Goal: Ask a question

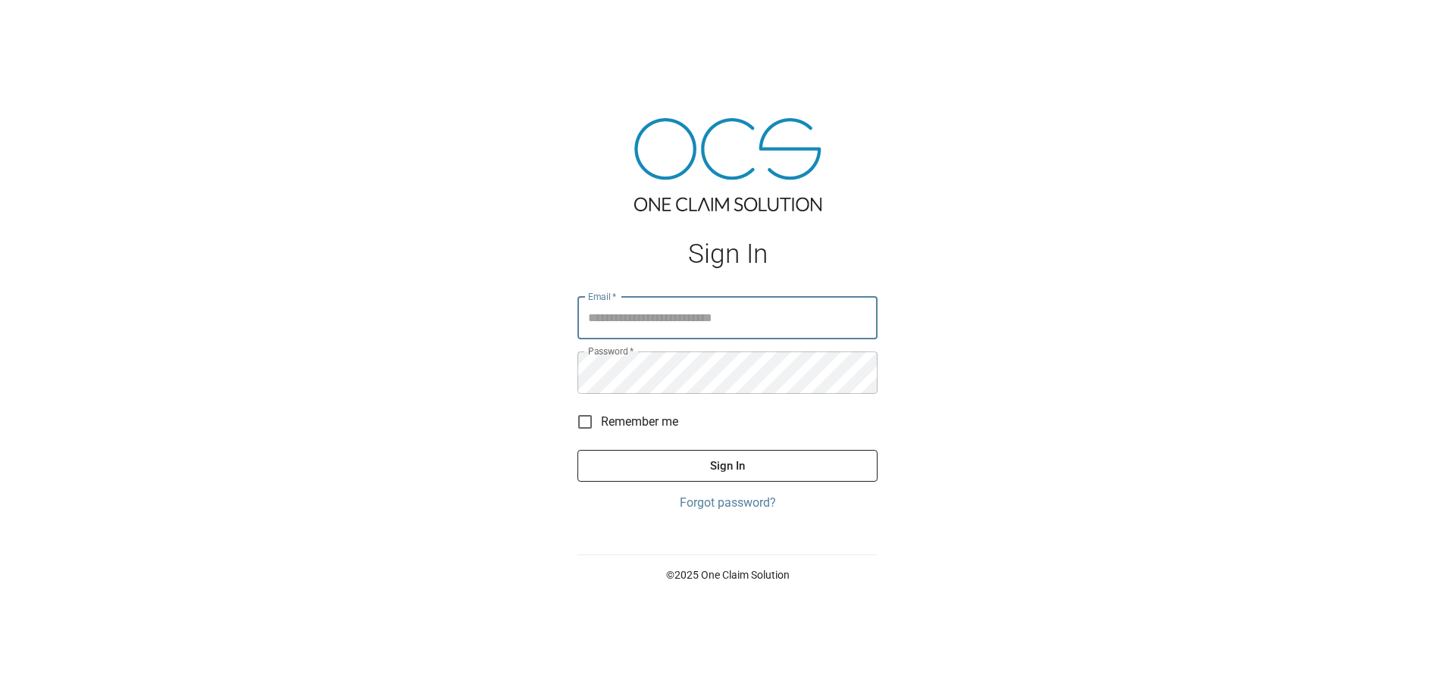
type input "**********"
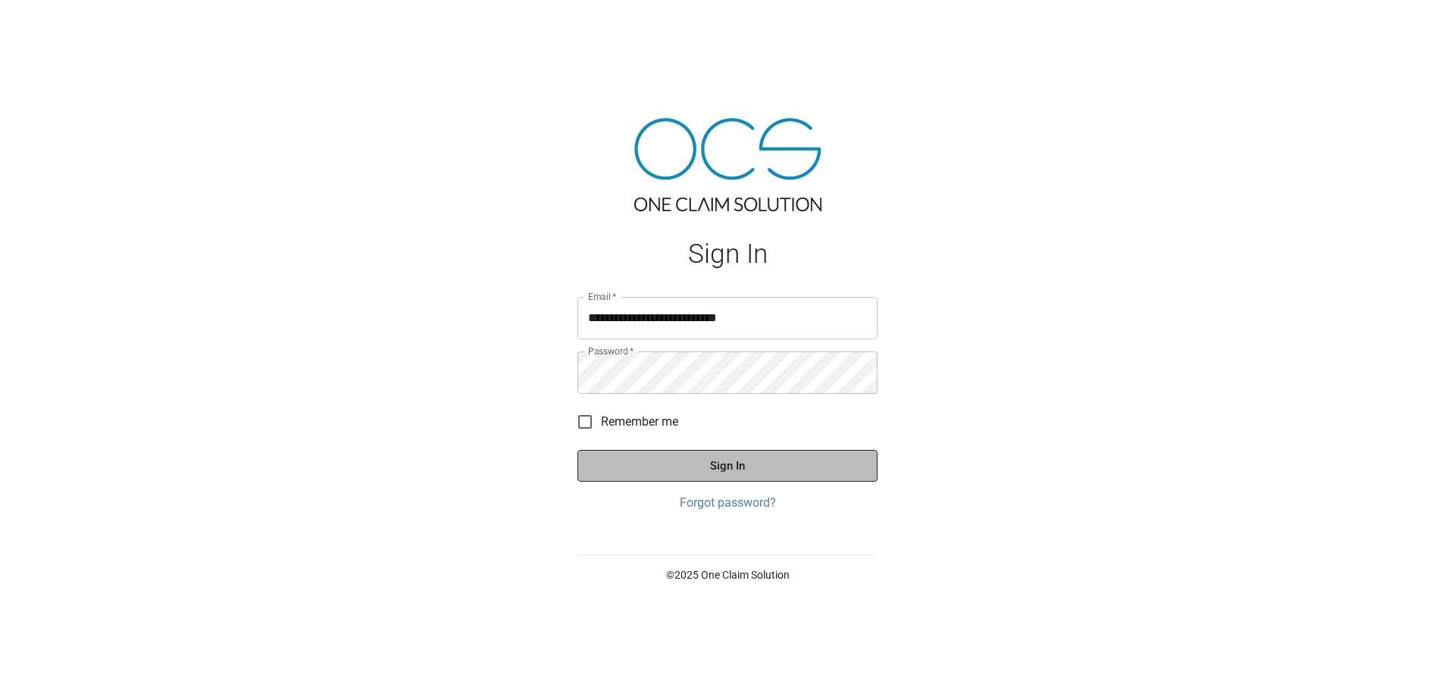
click at [765, 458] on button "Sign In" at bounding box center [727, 466] width 300 height 32
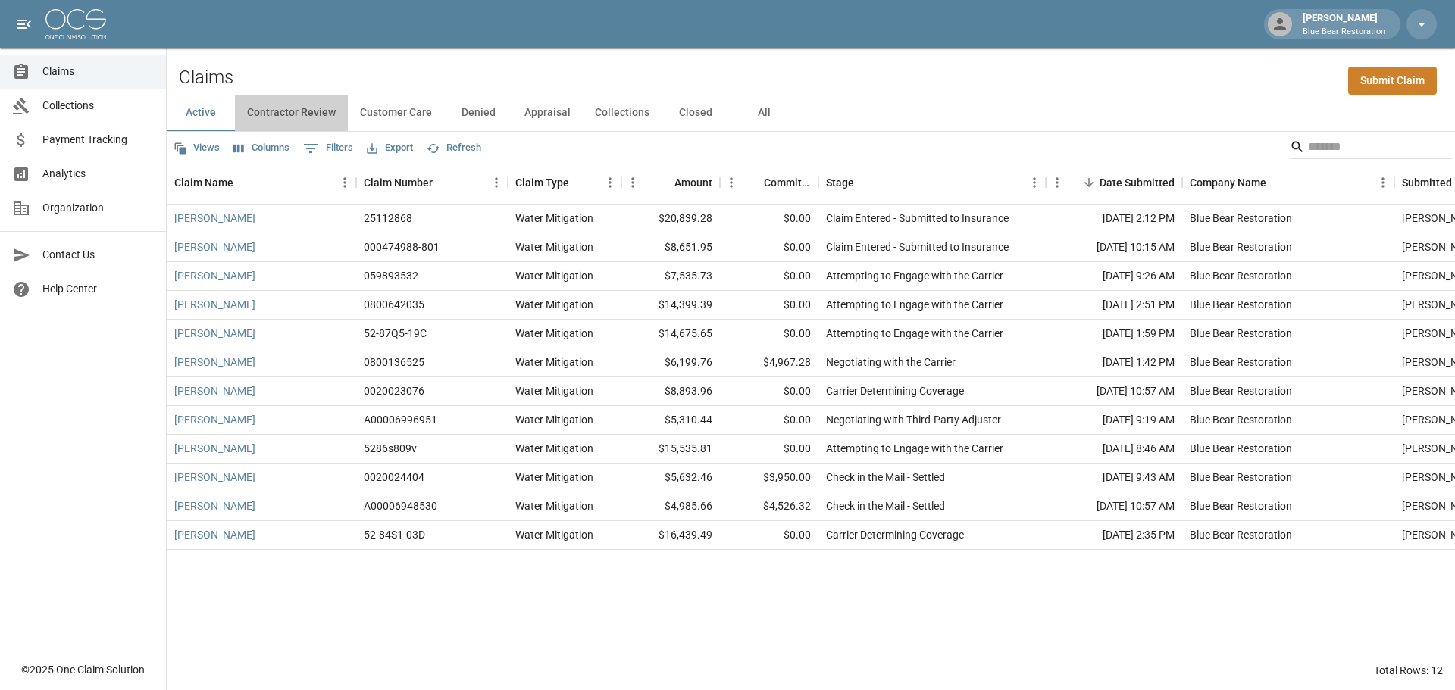
click at [304, 107] on button "Contractor Review" at bounding box center [291, 113] width 113 height 36
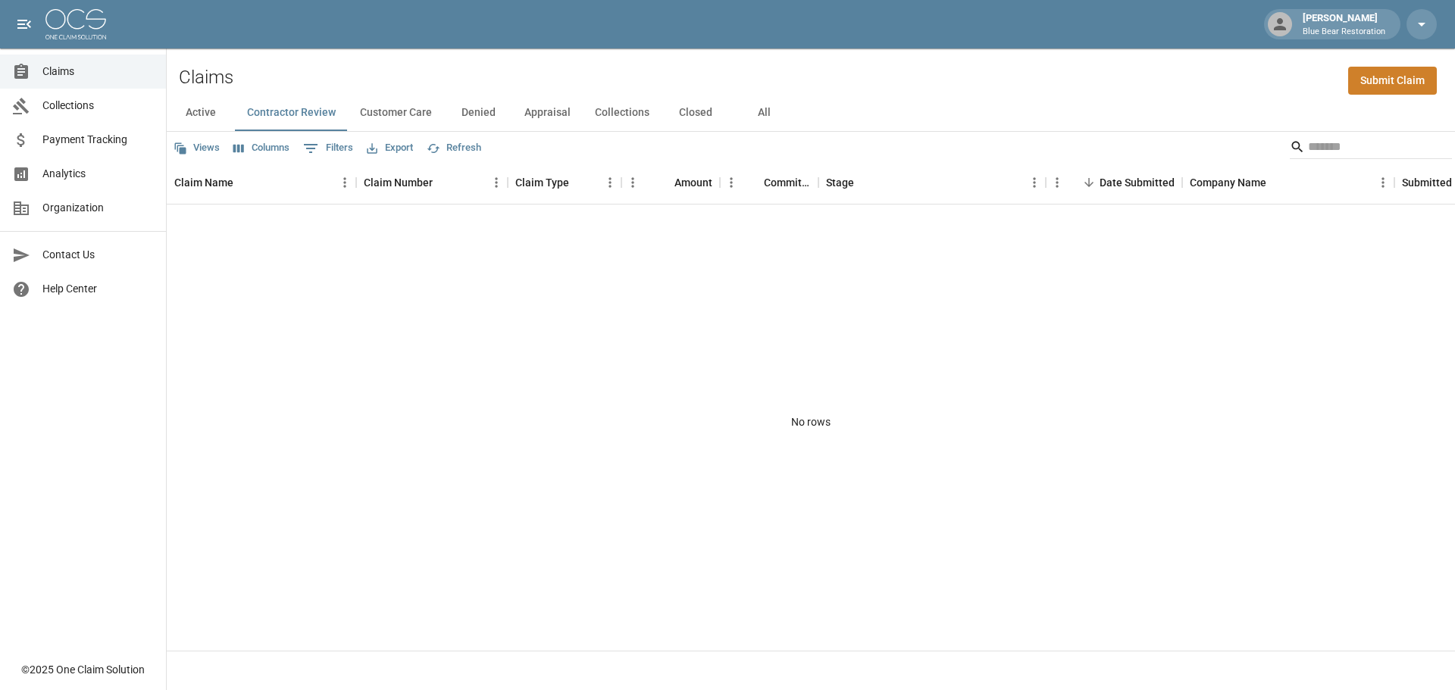
click at [399, 116] on button "Customer Care" at bounding box center [396, 113] width 96 height 36
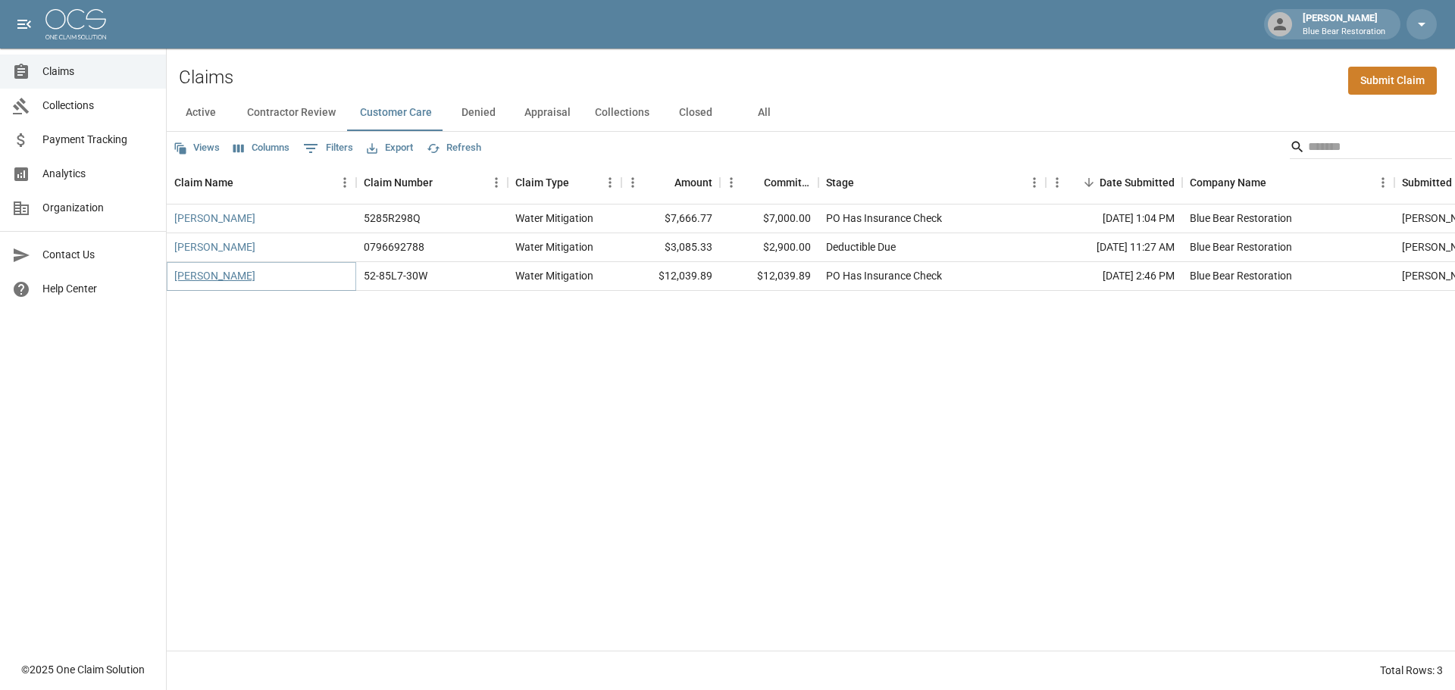
click at [230, 278] on link "[PERSON_NAME]" at bounding box center [214, 275] width 81 height 15
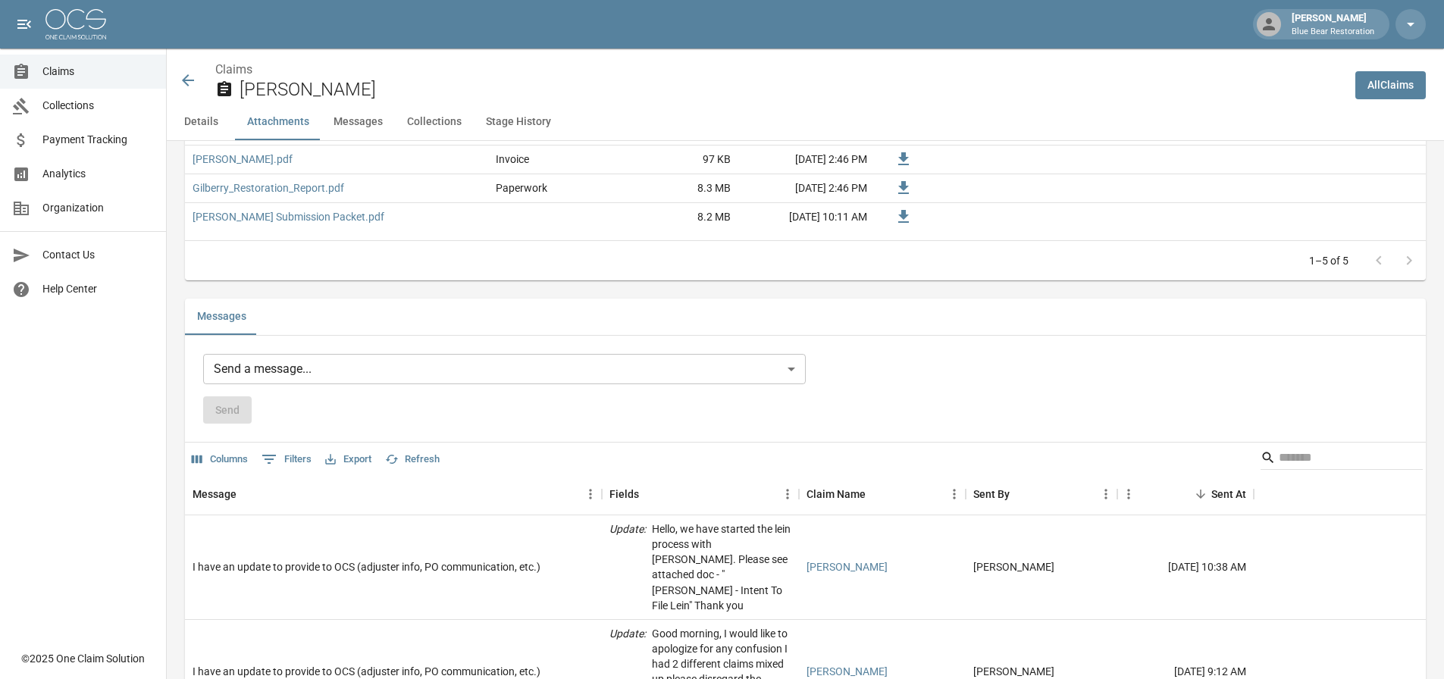
scroll to position [1061, 0]
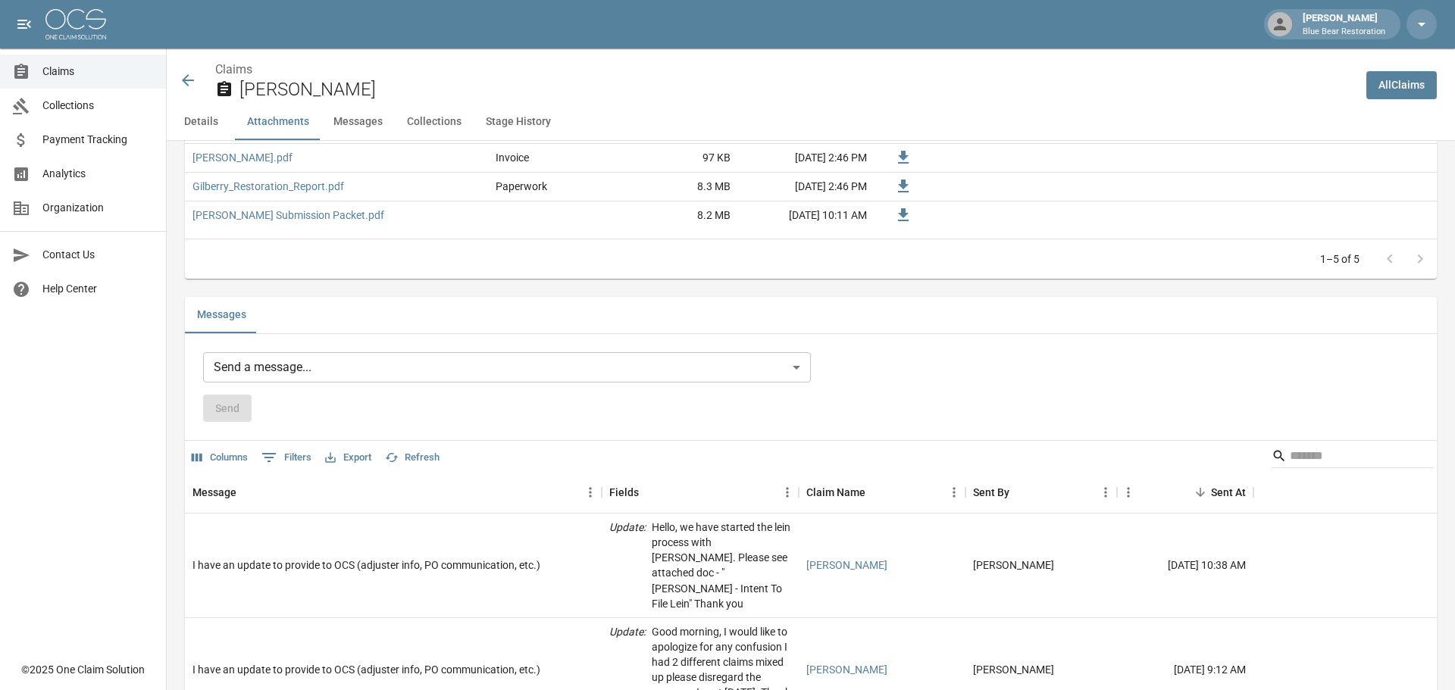
click at [552, 371] on body "[PERSON_NAME] Blue Bear Restoration Claims Collections Payment Tracking Analyti…" at bounding box center [727, 284] width 1455 height 2691
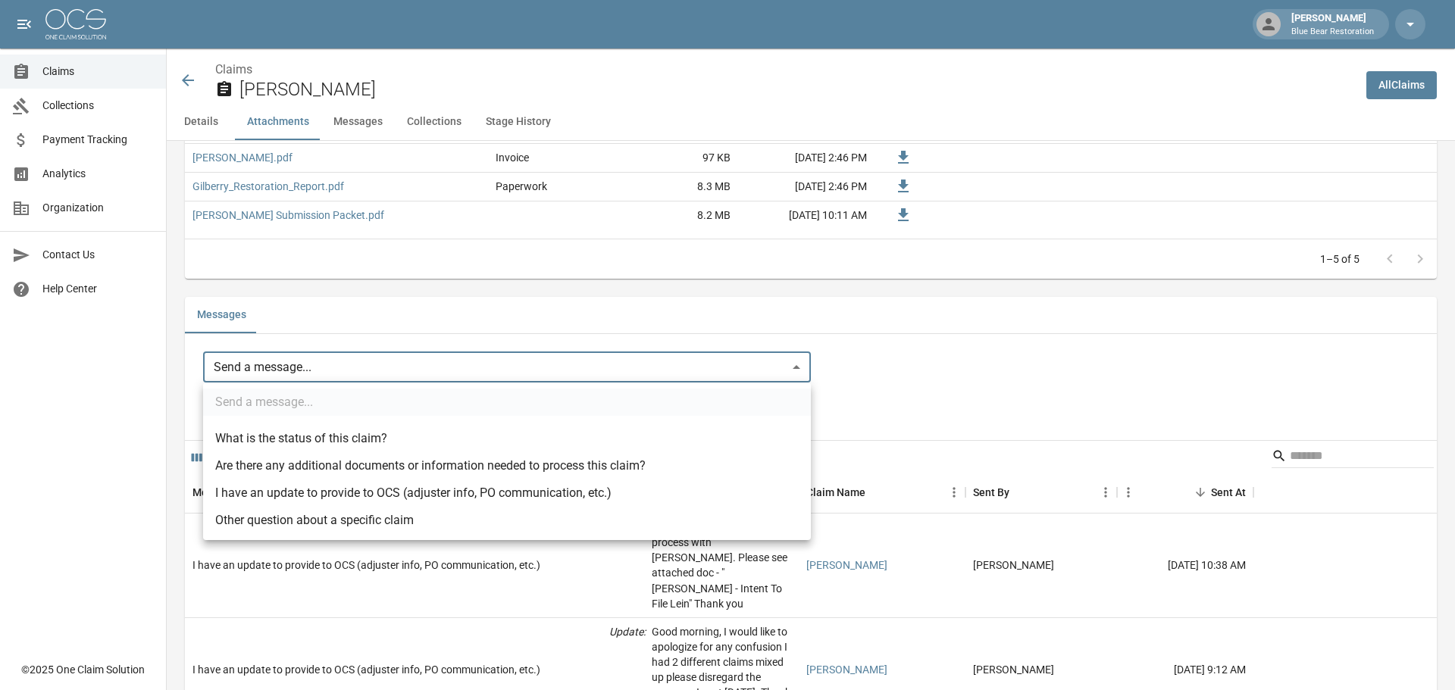
click at [869, 368] on div at bounding box center [727, 345] width 1455 height 690
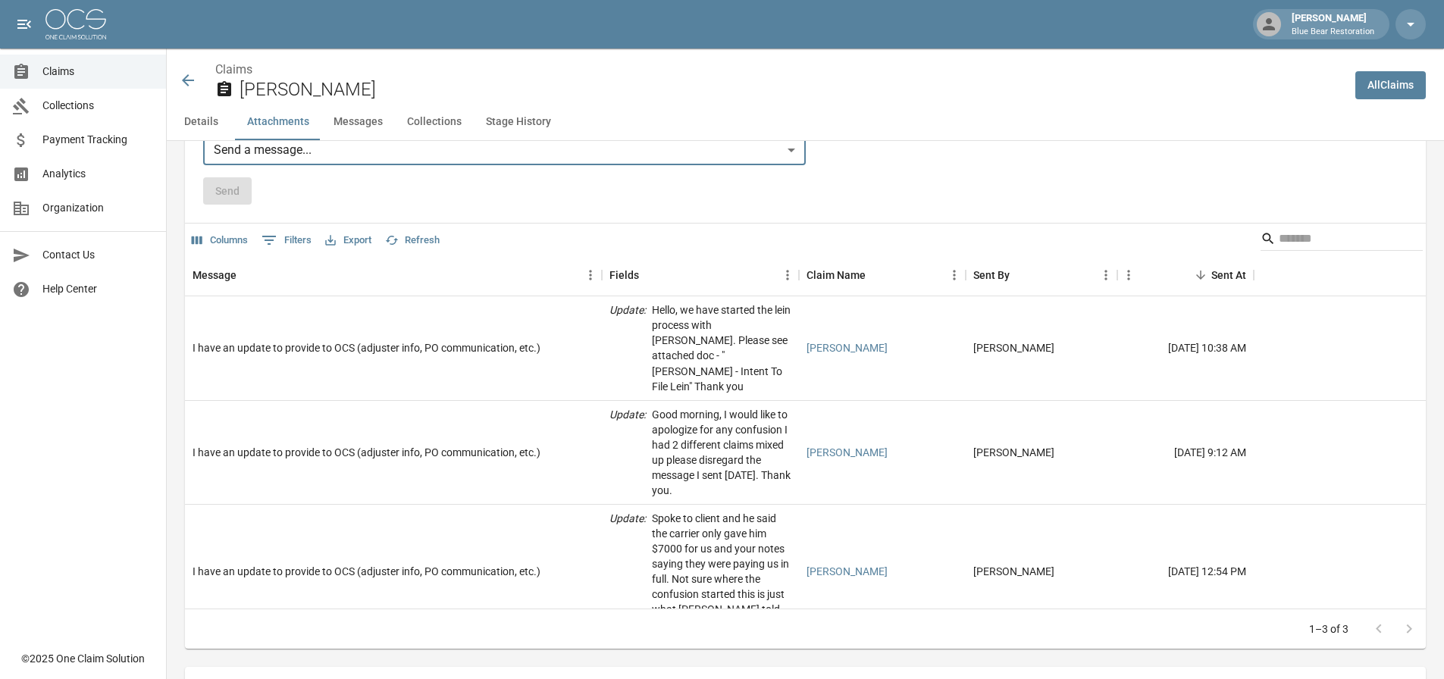
scroll to position [1137, 0]
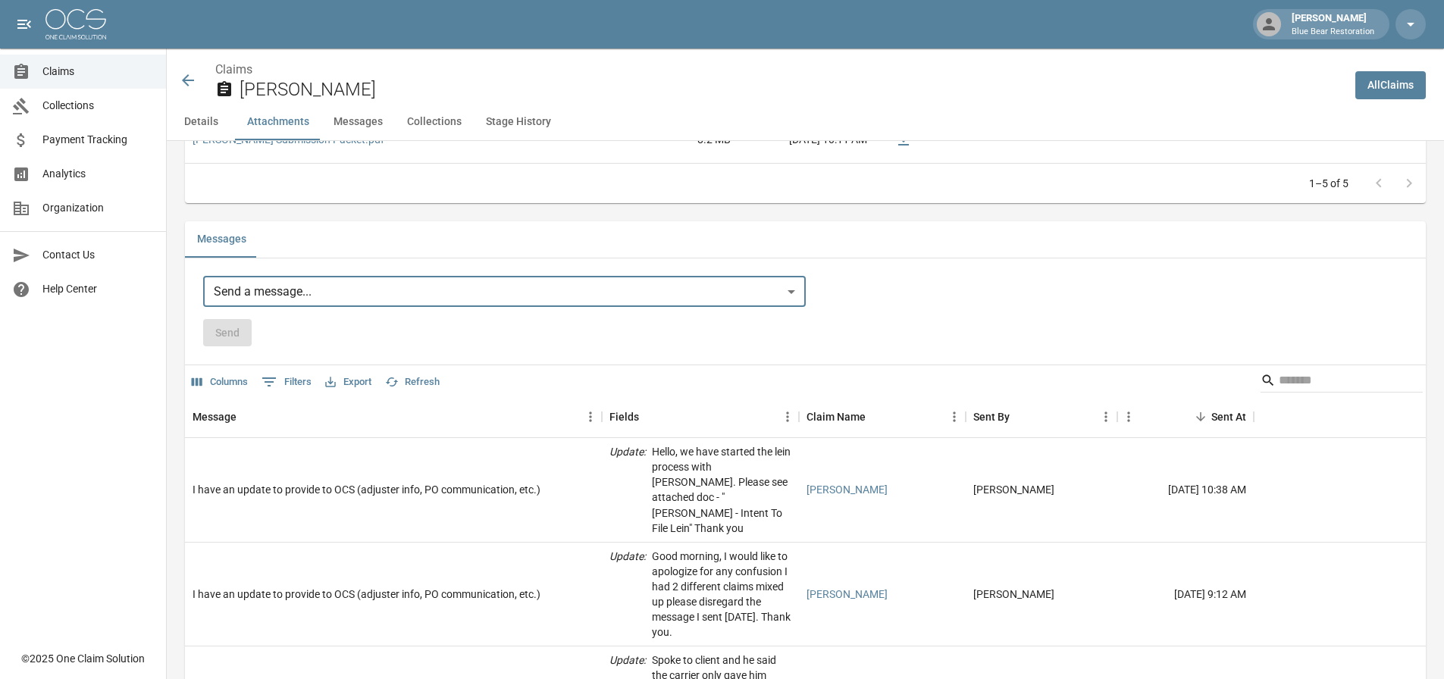
click at [505, 293] on body "[PERSON_NAME] Blue Bear Restoration Claims Collections Payment Tracking Analyti…" at bounding box center [722, 208] width 1444 height 2691
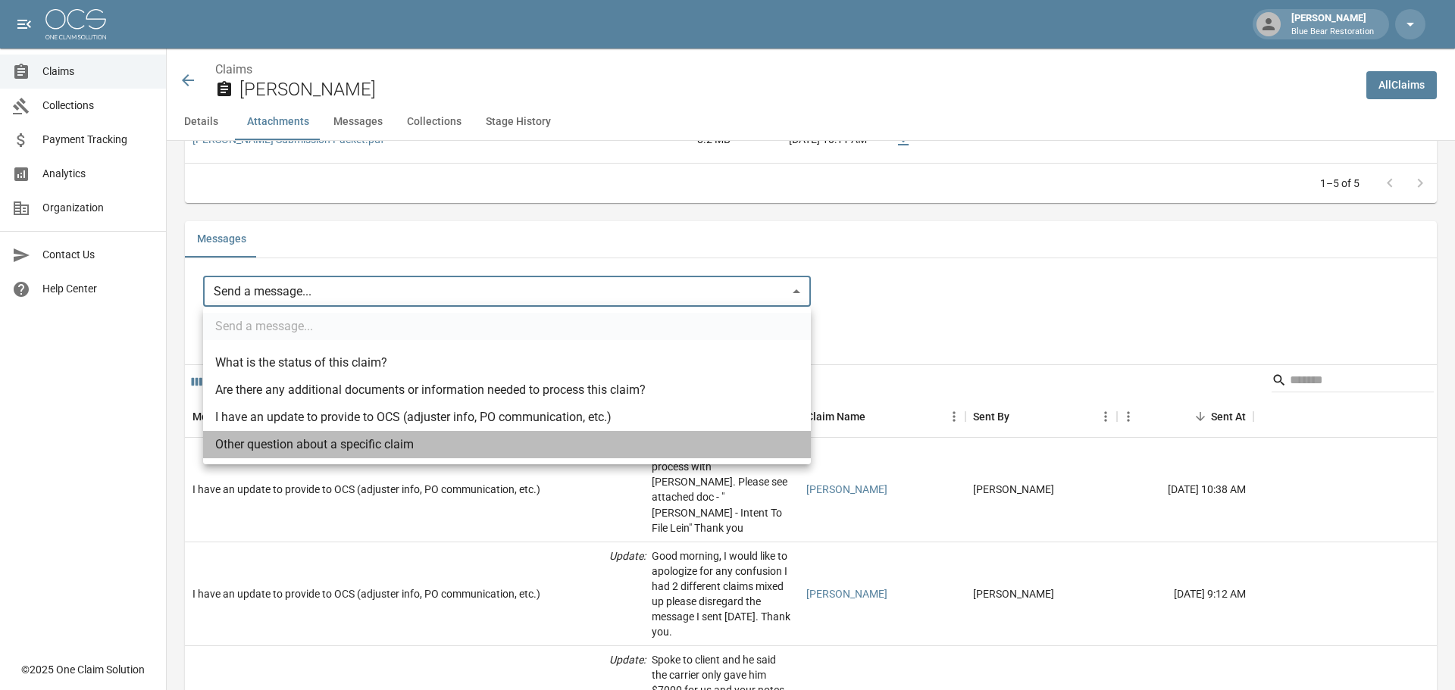
click at [388, 446] on li "Other question about a specific claim" at bounding box center [507, 444] width 608 height 27
type input "**********"
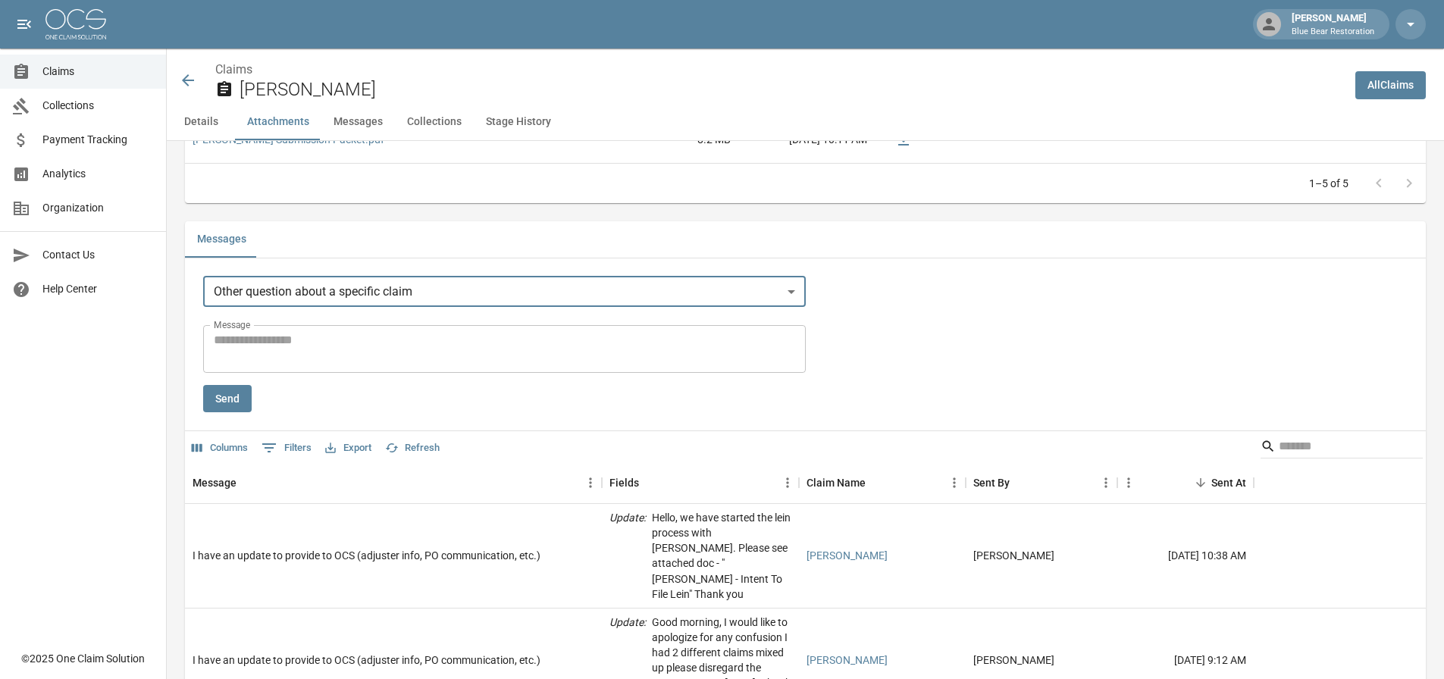
click at [458, 350] on textarea "Message" at bounding box center [504, 348] width 581 height 35
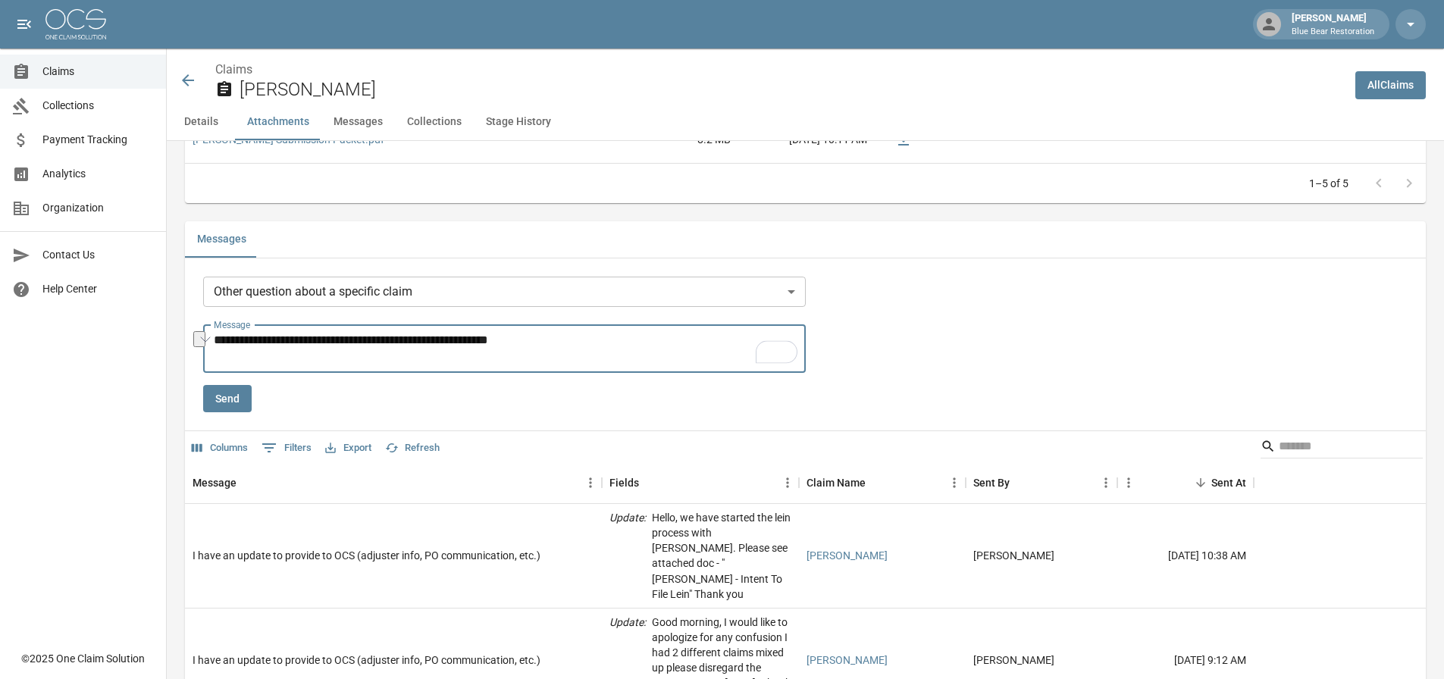
drag, startPoint x: 570, startPoint y: 339, endPoint x: 150, endPoint y: 321, distance: 420.2
click at [150, 321] on div "[PERSON_NAME] Blue Bear Restoration Claims Collections Payment Tracking Analyti…" at bounding box center [722, 241] width 1444 height 2757
click at [556, 337] on textarea "**********" at bounding box center [507, 348] width 587 height 35
type textarea "*"
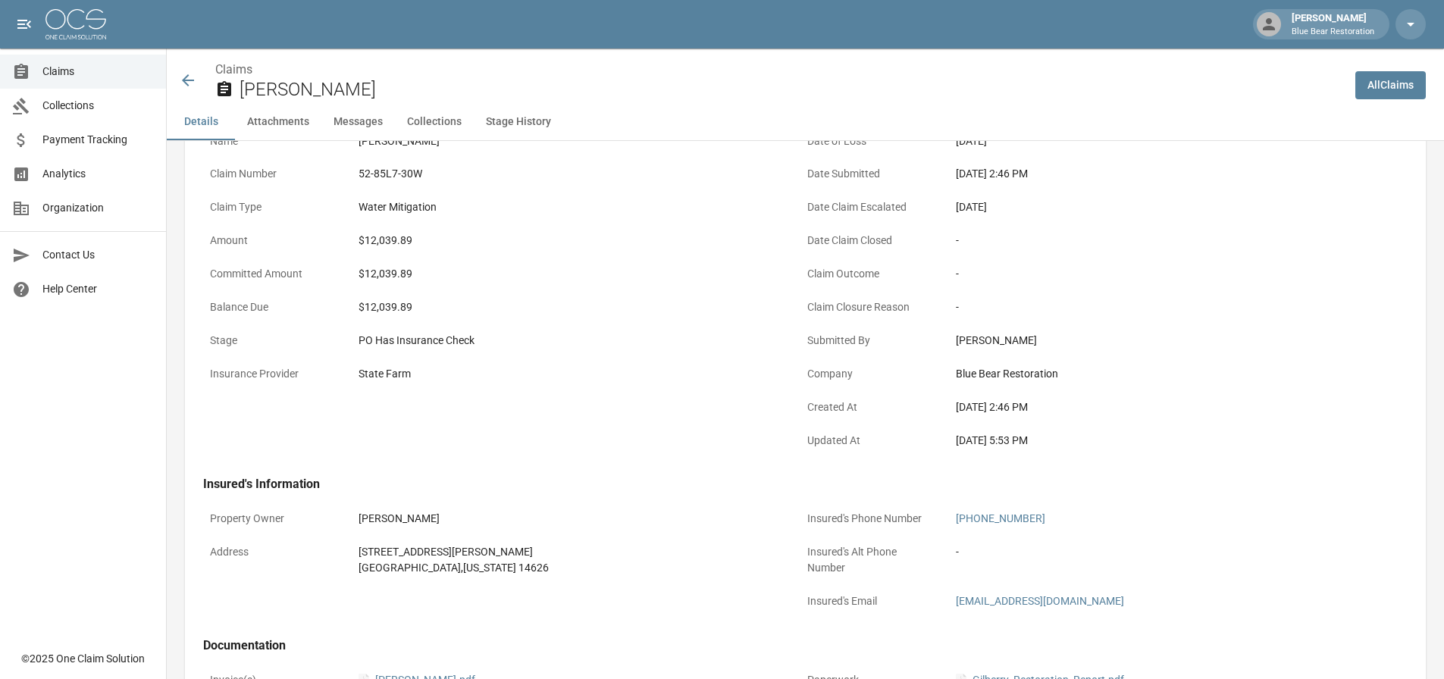
scroll to position [0, 0]
